Goal: Navigation & Orientation: Find specific page/section

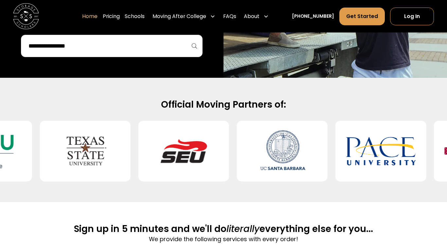
scroll to position [227, 0]
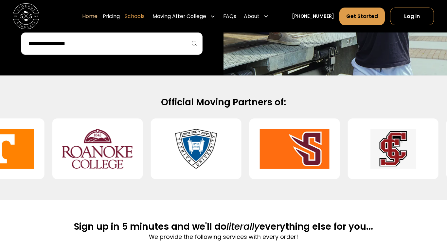
click at [145, 11] on link "Schools" at bounding box center [135, 16] width 20 height 18
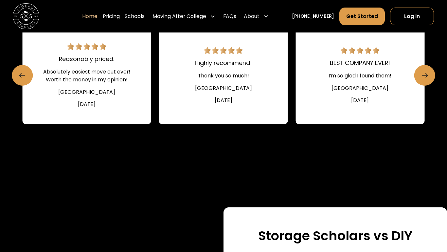
scroll to position [928, 0]
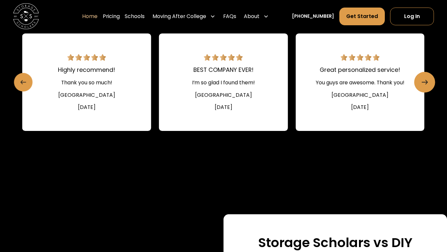
click at [21, 77] on icon "Previous slide" at bounding box center [24, 82] width 6 height 10
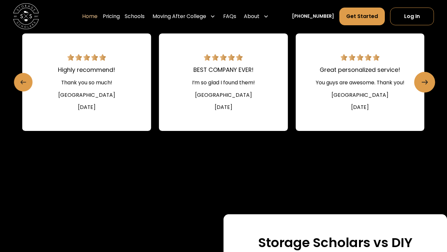
click at [21, 77] on icon "Previous slide" at bounding box center [24, 82] width 6 height 10
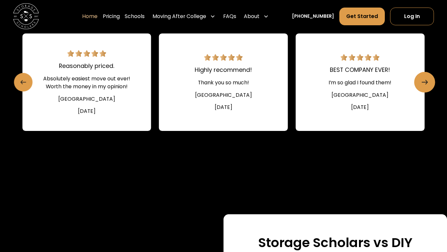
click at [21, 77] on icon "Previous slide" at bounding box center [24, 82] width 6 height 10
click at [20, 79] on link "Previous slide" at bounding box center [23, 82] width 19 height 19
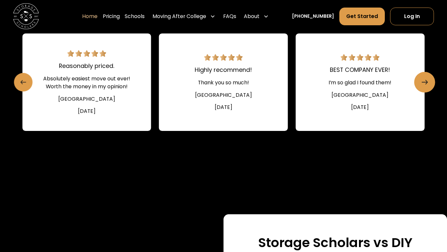
click at [20, 79] on link "Previous slide" at bounding box center [23, 82] width 19 height 19
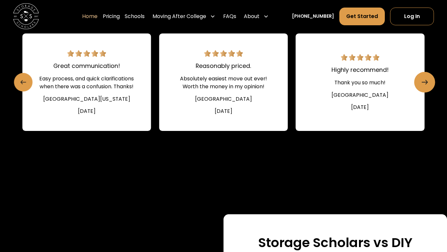
click at [20, 79] on link "Previous slide" at bounding box center [23, 82] width 19 height 19
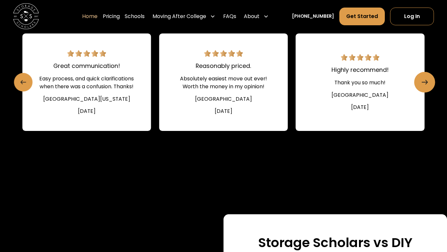
click at [20, 79] on link "Previous slide" at bounding box center [23, 82] width 19 height 19
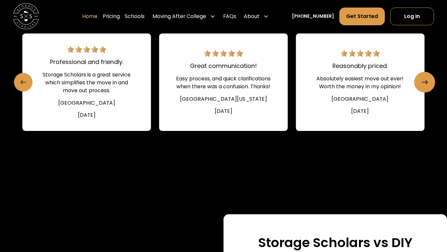
click at [20, 79] on link "Previous slide" at bounding box center [23, 82] width 19 height 19
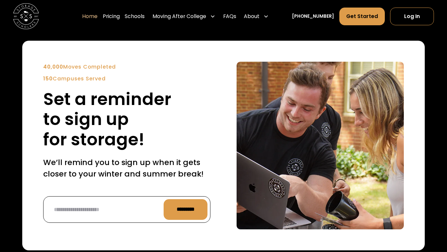
scroll to position [0, 0]
